Goal: Task Accomplishment & Management: Use online tool/utility

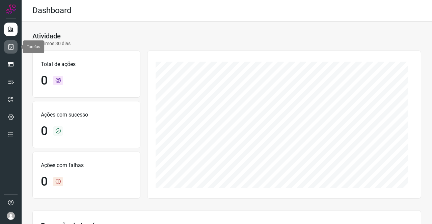
click at [11, 45] on icon at bounding box center [10, 47] width 7 height 7
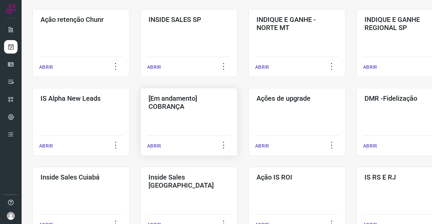
click at [248, 117] on div "[Em andamento] COBRANÇA ABRIR" at bounding box center [296, 122] width 97 height 68
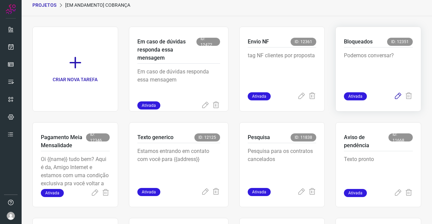
click at [394, 96] on icon at bounding box center [398, 96] width 8 height 8
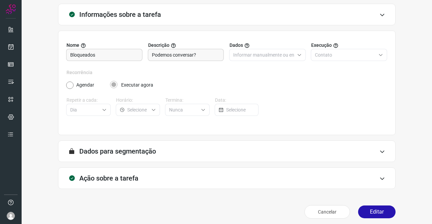
scroll to position [39, 0]
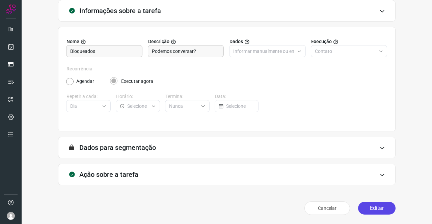
click at [369, 204] on button "Editar" at bounding box center [376, 208] width 37 height 13
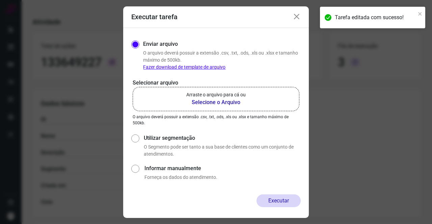
click at [227, 104] on b "Selecione o Arquivo" at bounding box center [215, 103] width 59 height 8
click at [0, 0] on input "Arraste o arquivo para cá ou Selecione o Arquivo" at bounding box center [0, 0] width 0 height 0
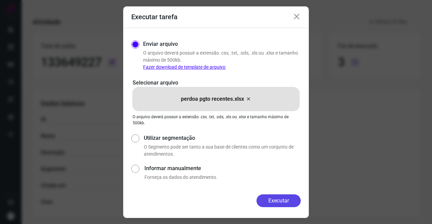
click at [288, 199] on button "Executar" at bounding box center [279, 201] width 44 height 13
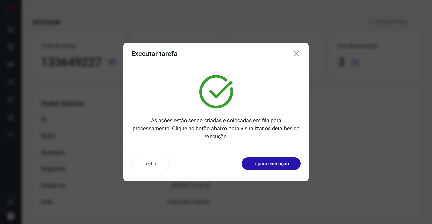
click at [299, 52] on icon at bounding box center [297, 54] width 8 height 8
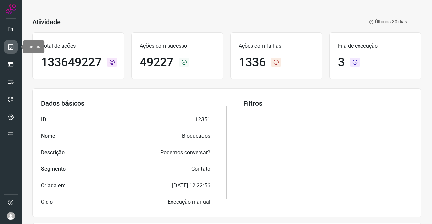
click at [9, 47] on icon at bounding box center [10, 47] width 7 height 7
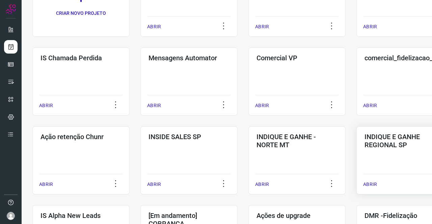
scroll to position [101, 0]
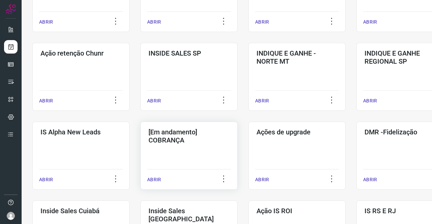
click at [248, 149] on div "[Em andamento] COBRANÇA ABRIR" at bounding box center [296, 156] width 97 height 68
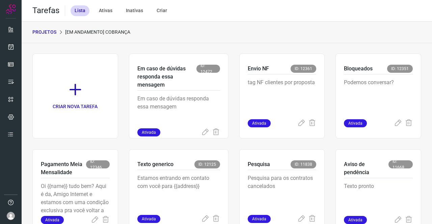
click at [52, 33] on p "PROJETOS" at bounding box center [44, 32] width 24 height 7
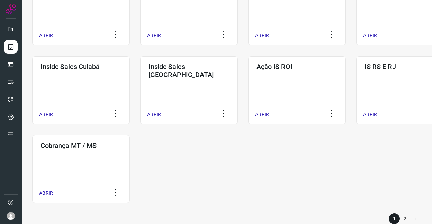
scroll to position [325, 0]
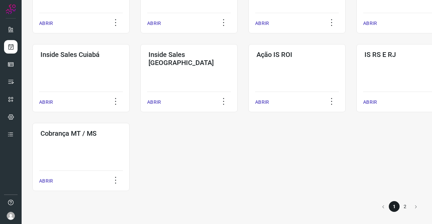
click at [400, 207] on li "2" at bounding box center [405, 207] width 11 height 11
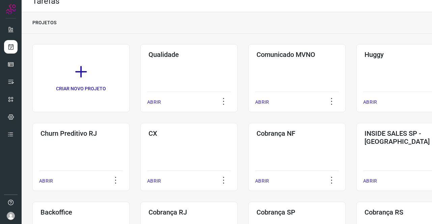
scroll to position [167, 0]
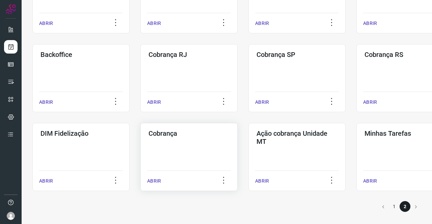
click at [248, 148] on div "Cobrança ABRIR" at bounding box center [296, 157] width 97 height 68
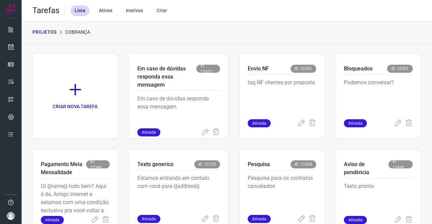
click at [219, 37] on div "PROJETOS Cobrança" at bounding box center [227, 33] width 410 height 22
click at [48, 33] on p "PROJETOS" at bounding box center [44, 32] width 24 height 7
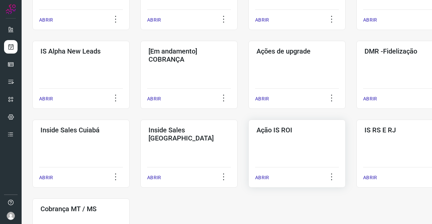
scroll to position [325, 0]
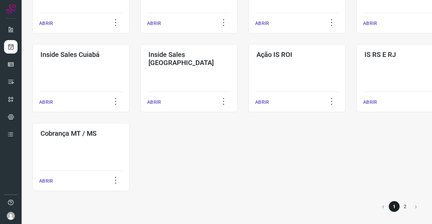
click at [400, 206] on li "2" at bounding box center [405, 207] width 11 height 11
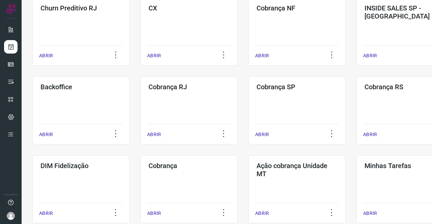
scroll to position [167, 0]
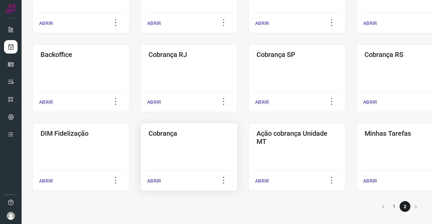
click at [197, 134] on h3 "Cobrança" at bounding box center [189, 134] width 81 height 8
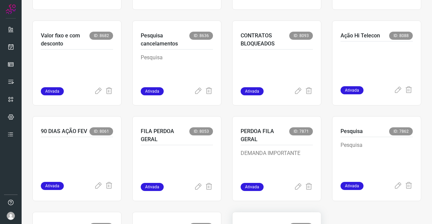
scroll to position [387, 0]
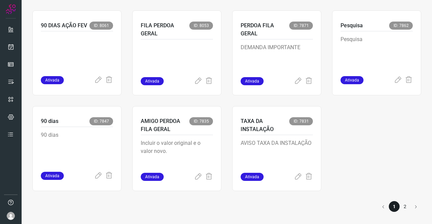
click at [400, 206] on li "2" at bounding box center [405, 207] width 11 height 11
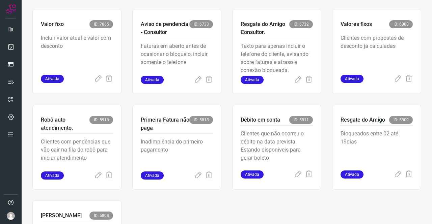
scroll to position [427, 0]
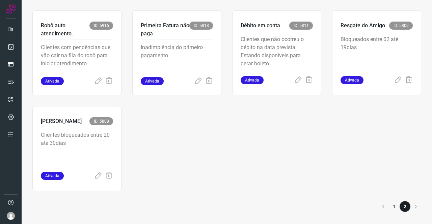
click at [389, 207] on li "1" at bounding box center [394, 207] width 11 height 11
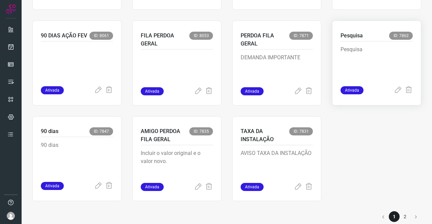
scroll to position [522, 0]
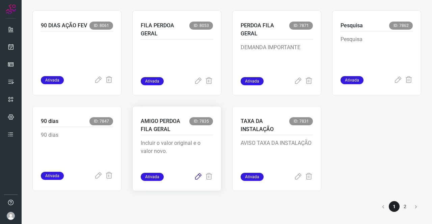
click at [196, 177] on icon at bounding box center [198, 177] width 8 height 8
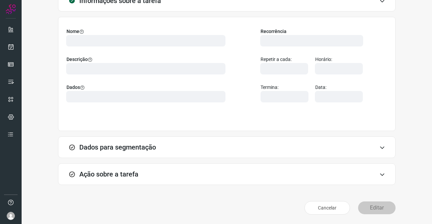
scroll to position [39, 0]
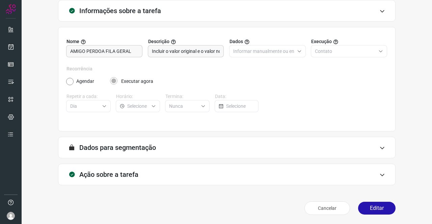
click at [113, 174] on h3 "Ação sobre a tarefa" at bounding box center [108, 175] width 59 height 8
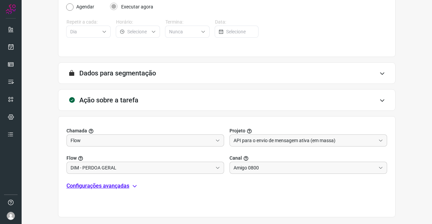
scroll to position [145, 0]
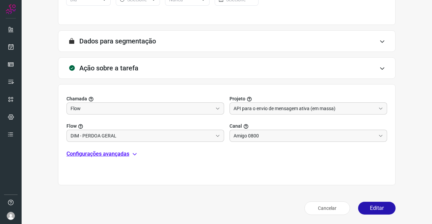
click at [100, 155] on p "Configurações avançadas" at bounding box center [97, 154] width 63 height 8
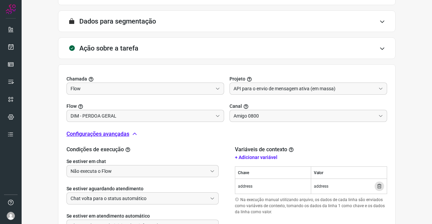
scroll to position [223, 0]
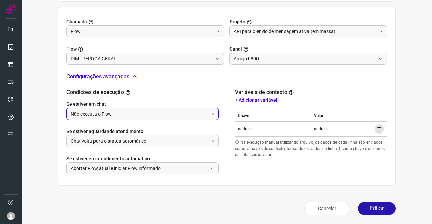
click at [112, 116] on input "Não executa o Flow" at bounding box center [139, 113] width 137 height 11
click at [104, 129] on li "Executa o Flow e remove o agente da conversa" at bounding box center [142, 132] width 150 height 11
type input "Executa o Flow e remove o agente da conversa"
click at [364, 207] on button "Editar" at bounding box center [376, 209] width 37 height 13
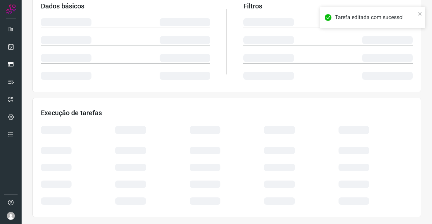
scroll to position [123, 0]
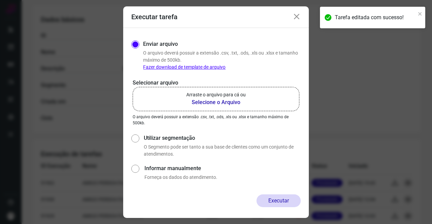
click at [205, 97] on p "Arraste o arquivo para cá ou" at bounding box center [215, 94] width 59 height 7
click at [0, 0] on input "Arraste o arquivo para cá ou Selecione o Arquivo" at bounding box center [0, 0] width 0 height 0
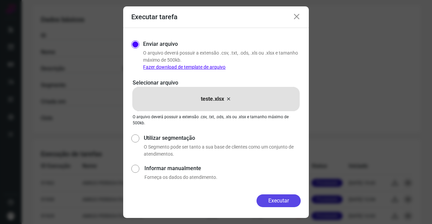
click at [279, 199] on button "Executar" at bounding box center [279, 201] width 44 height 13
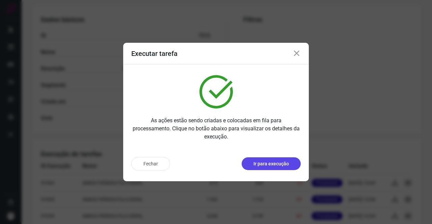
click at [275, 166] on p "Ir para execução" at bounding box center [270, 164] width 35 height 7
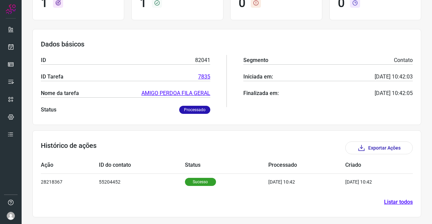
scroll to position [70, 0]
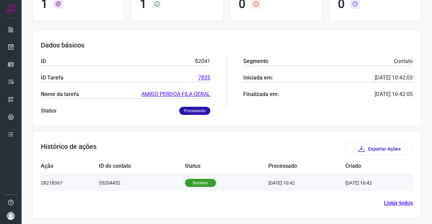
click at [202, 178] on td "Sucesso" at bounding box center [226, 183] width 83 height 17
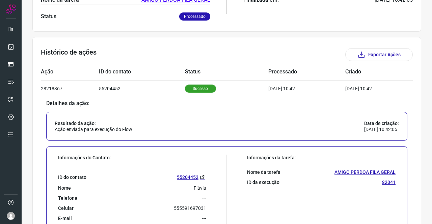
scroll to position [224, 0]
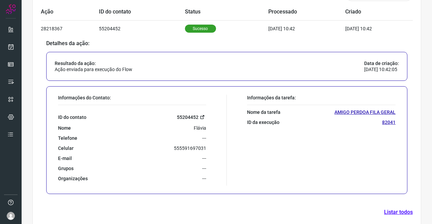
click at [185, 116] on link "55204452" at bounding box center [191, 117] width 29 height 8
click at [13, 30] on icon at bounding box center [10, 29] width 7 height 7
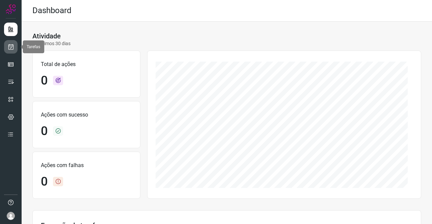
click at [13, 48] on icon at bounding box center [10, 47] width 7 height 7
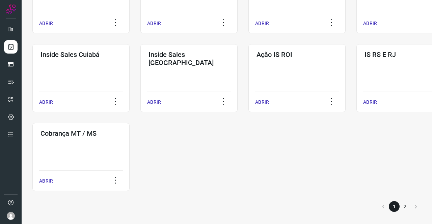
click at [402, 205] on li "2" at bounding box center [405, 207] width 11 height 11
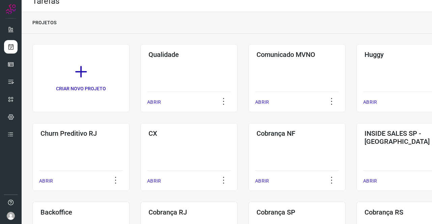
scroll to position [167, 0]
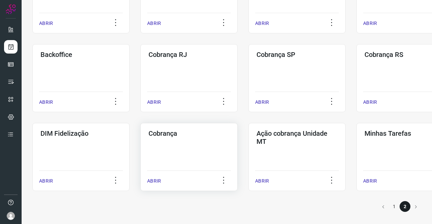
click at [248, 155] on div "Cobrança ABRIR" at bounding box center [296, 157] width 97 height 68
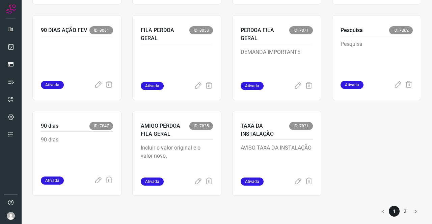
scroll to position [522, 0]
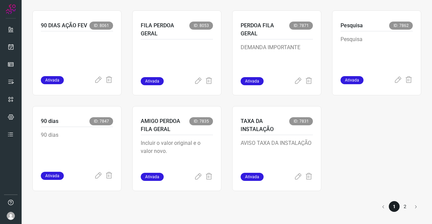
click at [401, 208] on li "2" at bounding box center [405, 207] width 11 height 11
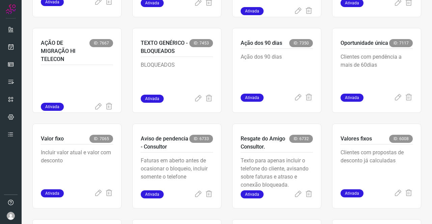
scroll to position [224, 0]
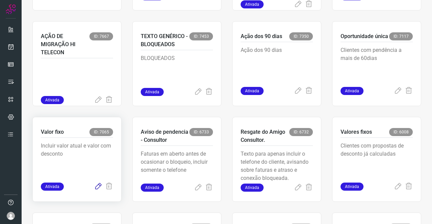
click at [97, 187] on icon at bounding box center [98, 187] width 8 height 8
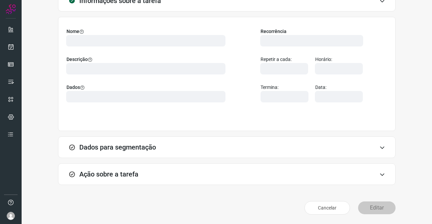
scroll to position [39, 0]
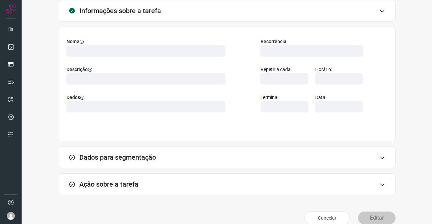
type input "524641"
type input "342686"
type input "ce0450f2-f722-4c34-a038-47adef28190d"
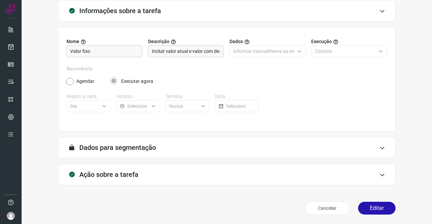
type input "API para o envio de mensagem ativa (em massa)"
type input "Amigo 0800"
click at [109, 173] on h3 "Ação sobre a tarefa" at bounding box center [108, 175] width 59 height 8
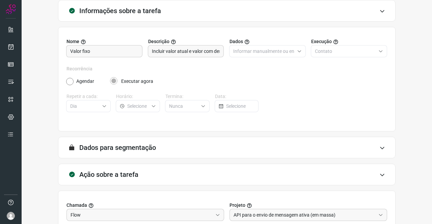
type input "DIM - valor fixo e valor original"
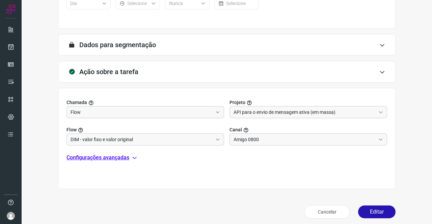
scroll to position [145, 0]
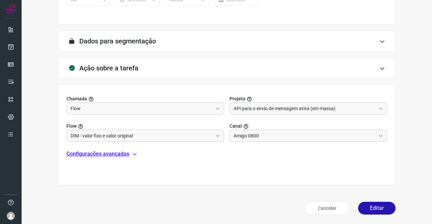
click at [115, 156] on p "Configurações avançadas" at bounding box center [97, 154] width 63 height 8
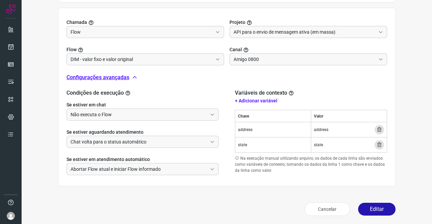
scroll to position [223, 0]
click at [314, 143] on span "state" at bounding box center [318, 144] width 9 height 6
copy span "state"
click at [104, 114] on input "Não executa o Flow" at bounding box center [139, 113] width 137 height 11
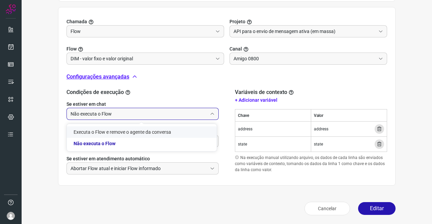
click at [104, 130] on li "Executa o Flow e remove o agente da conversa" at bounding box center [142, 132] width 150 height 11
type input "Executa o Flow e remove o agente da conversa"
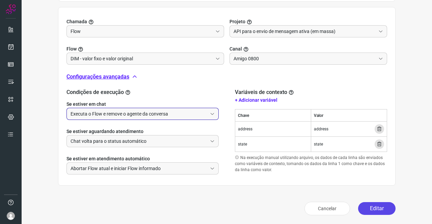
click at [375, 205] on button "Editar" at bounding box center [376, 209] width 37 height 13
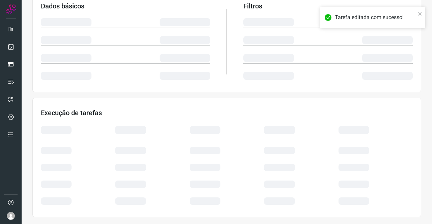
scroll to position [123, 0]
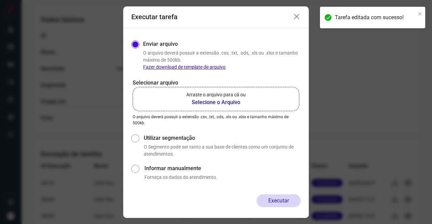
click at [216, 101] on b "Selecione o Arquivo" at bounding box center [215, 103] width 59 height 8
click at [0, 0] on input "Arraste o arquivo para cá ou Selecione o Arquivo" at bounding box center [0, 0] width 0 height 0
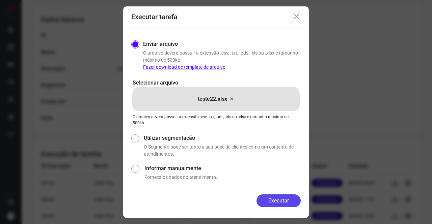
click at [284, 195] on button "Executar" at bounding box center [279, 201] width 44 height 13
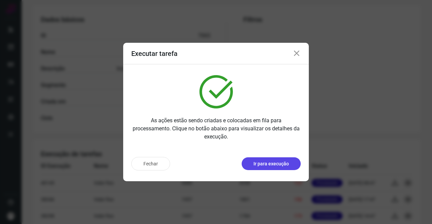
click at [282, 162] on p "Ir para execução" at bounding box center [270, 164] width 35 height 7
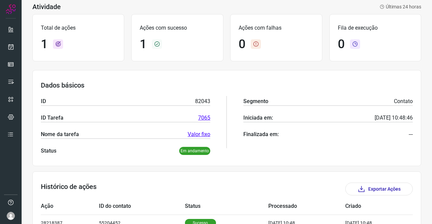
scroll to position [2, 0]
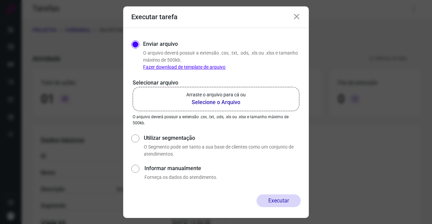
click at [297, 16] on icon at bounding box center [297, 17] width 8 height 8
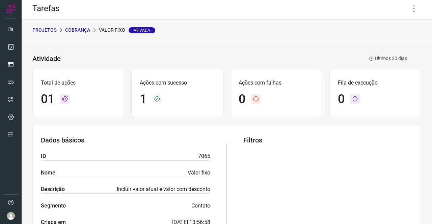
click at [82, 30] on p "Cobrança" at bounding box center [77, 30] width 25 height 7
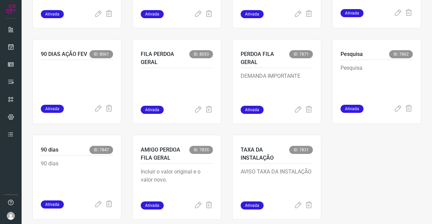
scroll to position [522, 0]
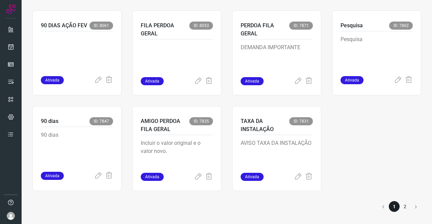
click at [401, 207] on li "2" at bounding box center [405, 207] width 11 height 11
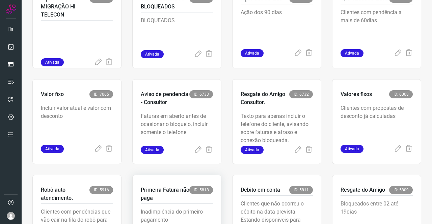
scroll to position [258, 0]
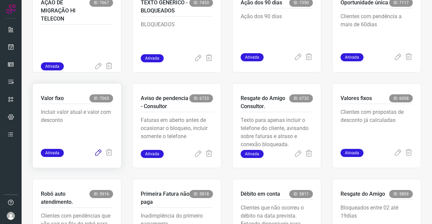
click at [94, 153] on icon at bounding box center [98, 153] width 8 height 8
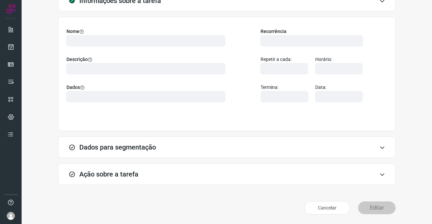
scroll to position [39, 0]
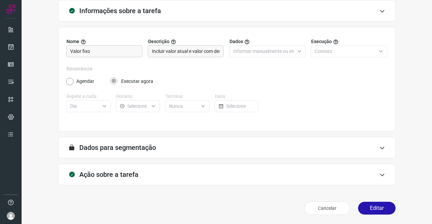
type input "API para o envio de mensagem ativa (em massa)"
type input "DIM - valor fixo e valor original"
type input "Amigo 0800"
click at [143, 178] on div "Ação sobre a tarefa" at bounding box center [227, 175] width 338 height 22
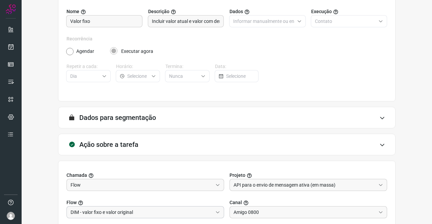
scroll to position [106, 0]
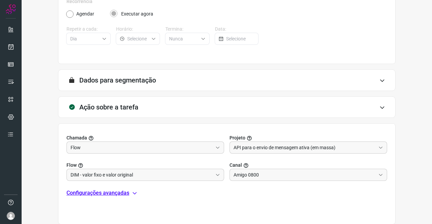
click at [103, 192] on p "Configurações avançadas" at bounding box center [97, 193] width 63 height 8
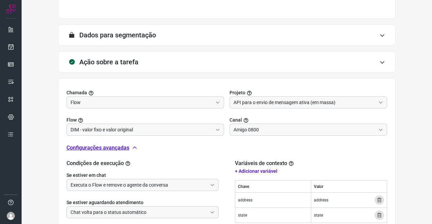
scroll to position [174, 0]
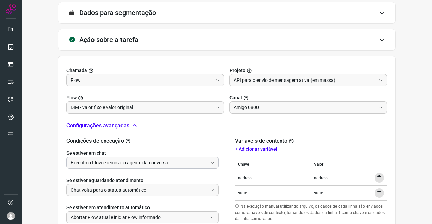
click at [109, 163] on input "Executa o Flow e remove o agente da conversa" at bounding box center [139, 162] width 137 height 11
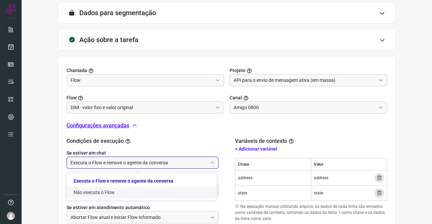
click at [110, 193] on li "Não executa o Flow" at bounding box center [142, 192] width 150 height 11
type input "Não executa o Flow"
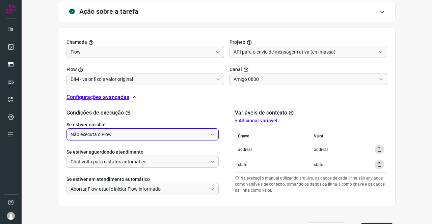
scroll to position [223, 0]
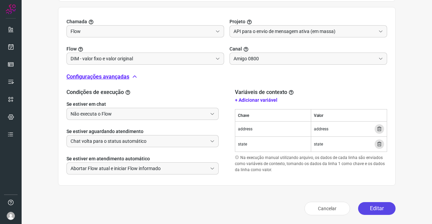
click at [375, 206] on button "Editar" at bounding box center [376, 209] width 37 height 13
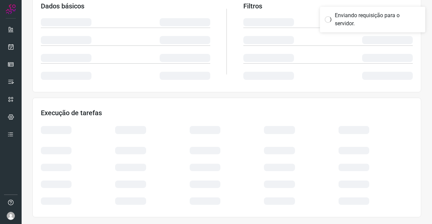
scroll to position [123, 0]
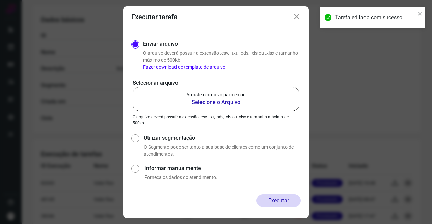
click at [212, 100] on b "Selecione o Arquivo" at bounding box center [215, 103] width 59 height 8
click at [0, 0] on input "Arraste o arquivo para cá ou Selecione o Arquivo" at bounding box center [0, 0] width 0 height 0
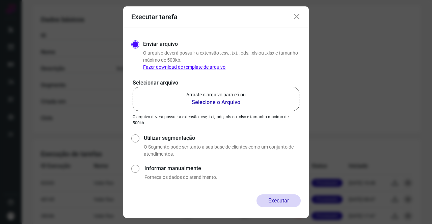
click at [223, 100] on b "Selecione o Arquivo" at bounding box center [215, 103] width 59 height 8
click at [0, 0] on input "Arraste o arquivo para cá ou Selecione o Arquivo" at bounding box center [0, 0] width 0 height 0
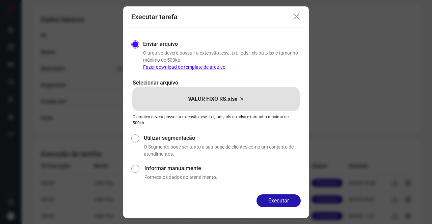
click at [279, 193] on div "Enviar arquivo O arquivo deverá possuir a extensão .csv, .txt, .ods, .xls ou .x…" at bounding box center [216, 111] width 186 height 167
click at [280, 197] on button "Executar" at bounding box center [279, 201] width 44 height 13
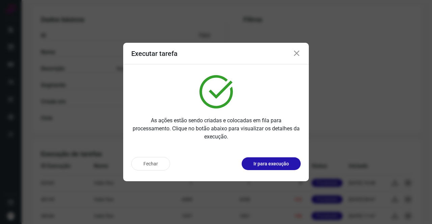
click at [261, 157] on div "Fechar Ir para execução" at bounding box center [216, 167] width 186 height 30
click at [263, 161] on p "Ir para execução" at bounding box center [270, 164] width 35 height 7
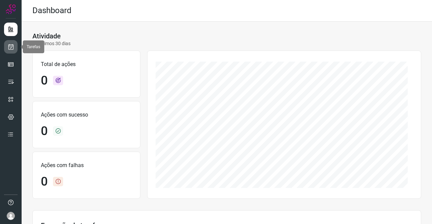
click at [6, 46] on link at bounding box center [11, 47] width 14 height 14
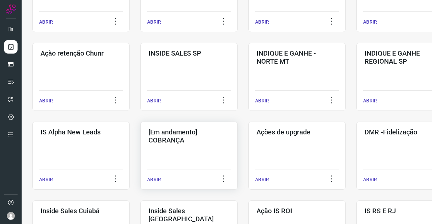
click at [197, 143] on h3 "[Em andamento] COBRANÇA" at bounding box center [189, 136] width 81 height 16
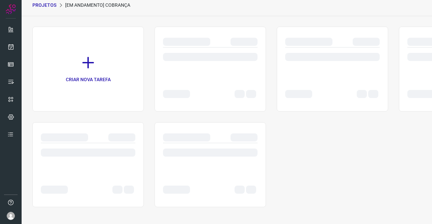
scroll to position [27, 0]
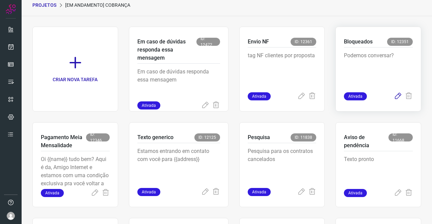
click at [394, 97] on icon at bounding box center [398, 96] width 8 height 8
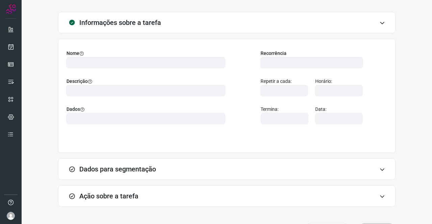
type input "569901"
type input "420621"
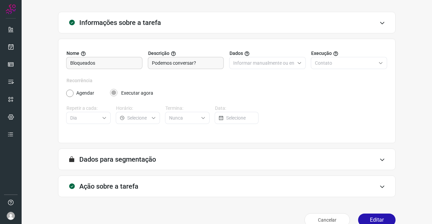
click at [137, 182] on div "Ação sobre a tarefa" at bounding box center [227, 187] width 338 height 22
type input "Amigo 0800"
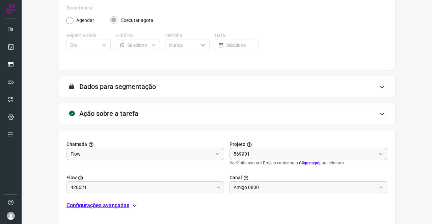
type input "Cobrança"
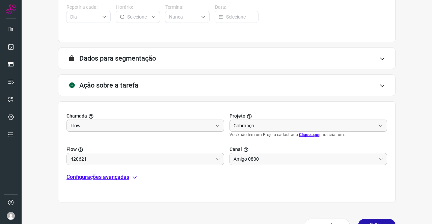
type input "Clientes Bloqueados - Texto generico"
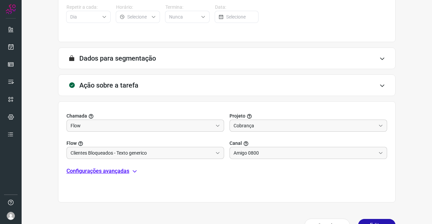
click at [99, 169] on p "Configurações avançadas" at bounding box center [97, 171] width 63 height 8
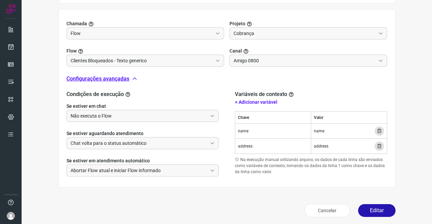
scroll to position [223, 0]
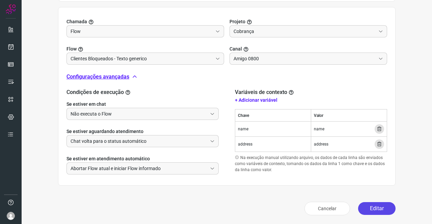
click at [365, 207] on button "Editar" at bounding box center [376, 209] width 37 height 13
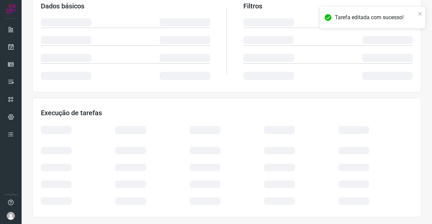
scroll to position [123, 0]
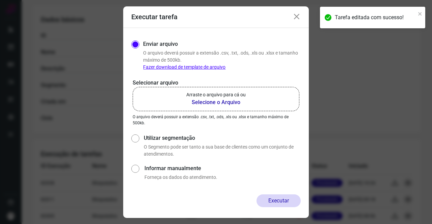
click at [203, 93] on p "Arraste o arquivo para cá ou" at bounding box center [215, 94] width 59 height 7
click at [0, 0] on input "Arraste o arquivo para cá ou Selecione o Arquivo" at bounding box center [0, 0] width 0 height 0
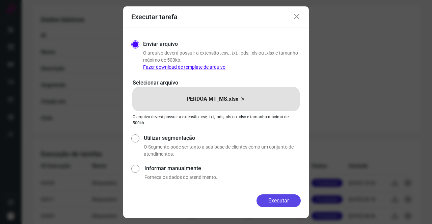
click at [292, 199] on button "Executar" at bounding box center [279, 201] width 44 height 13
